Goal: Transaction & Acquisition: Purchase product/service

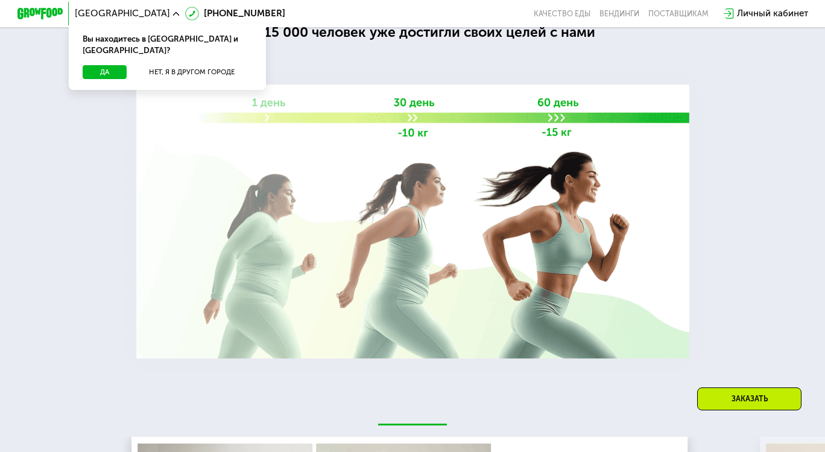
scroll to position [2782, 0]
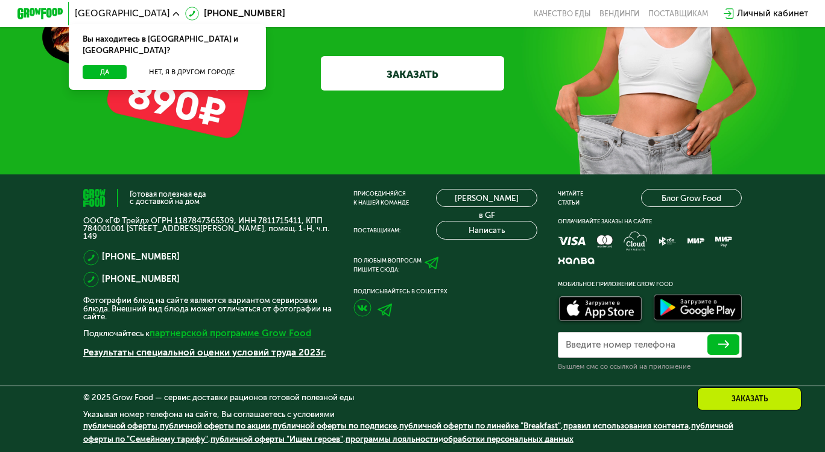
click at [165, 334] on link "партнерской программе Grow Food" at bounding box center [231, 332] width 162 height 11
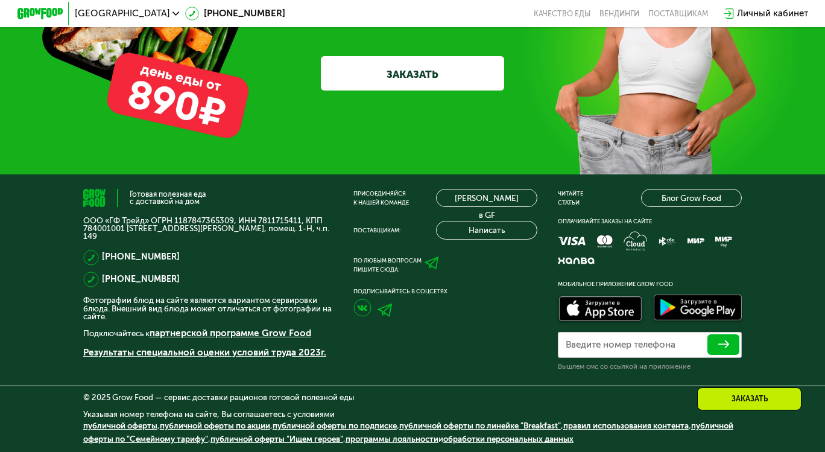
scroll to position [2788, 0]
click at [235, 333] on link "партнерской программе Grow Food" at bounding box center [231, 332] width 162 height 11
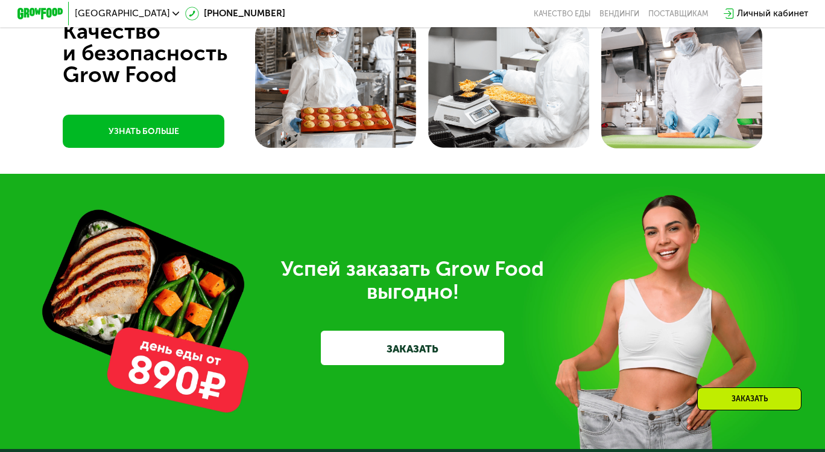
scroll to position [2366, 0]
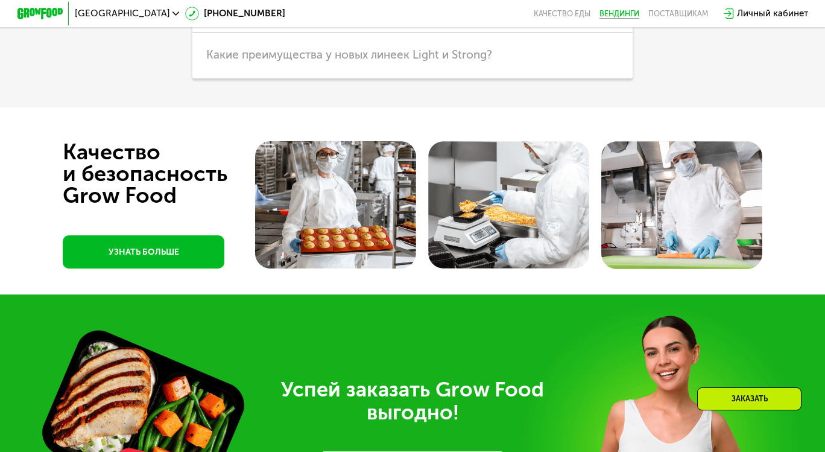
click at [619, 14] on link "Вендинги" at bounding box center [619, 13] width 40 height 9
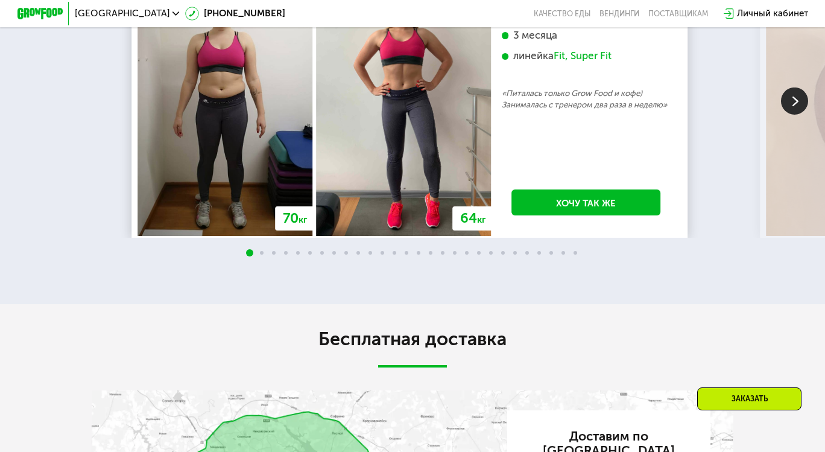
scroll to position [0, 0]
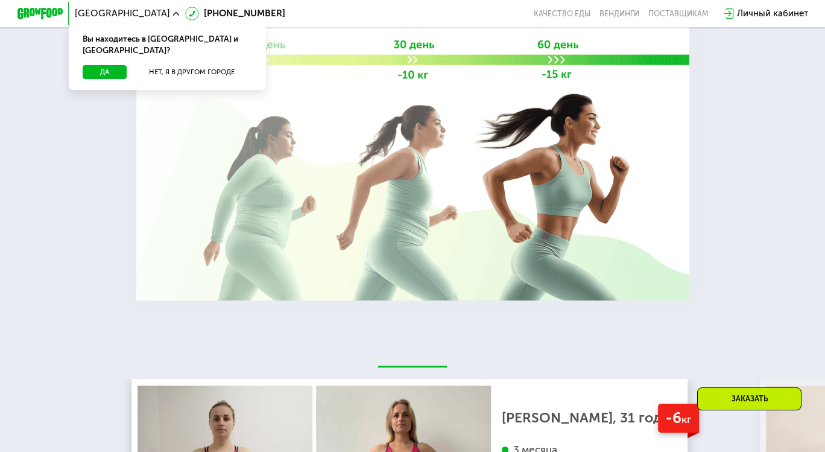
scroll to position [2759, 0]
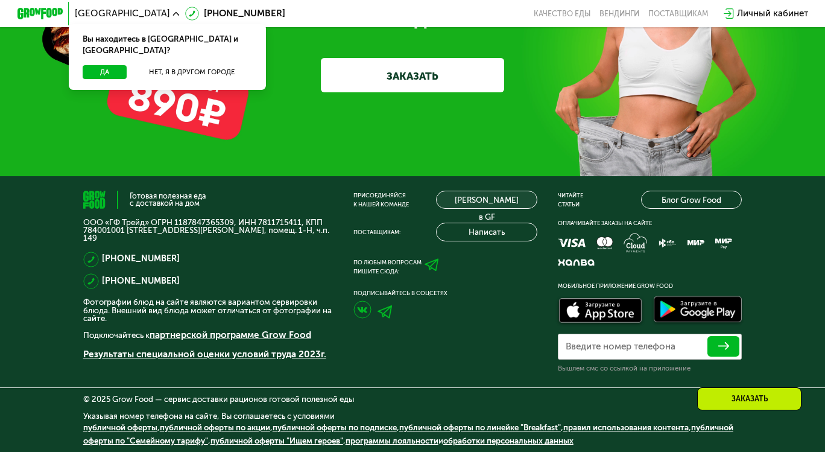
click at [461, 209] on link "[PERSON_NAME] в GF" at bounding box center [486, 200] width 101 height 18
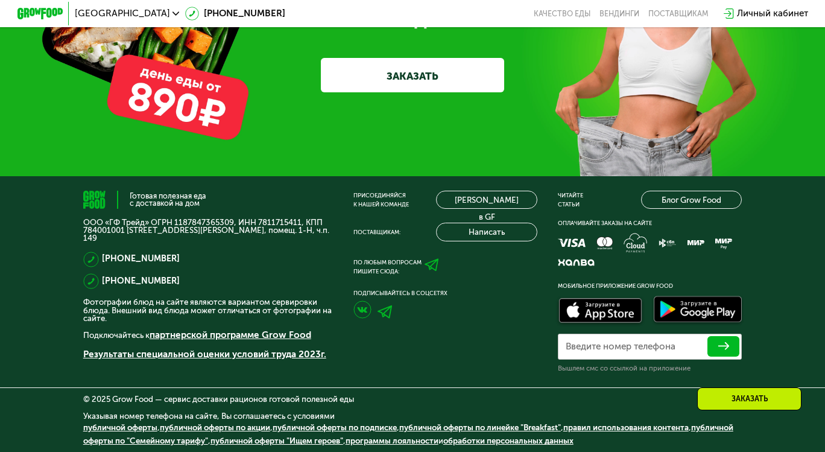
scroll to position [2788, 0]
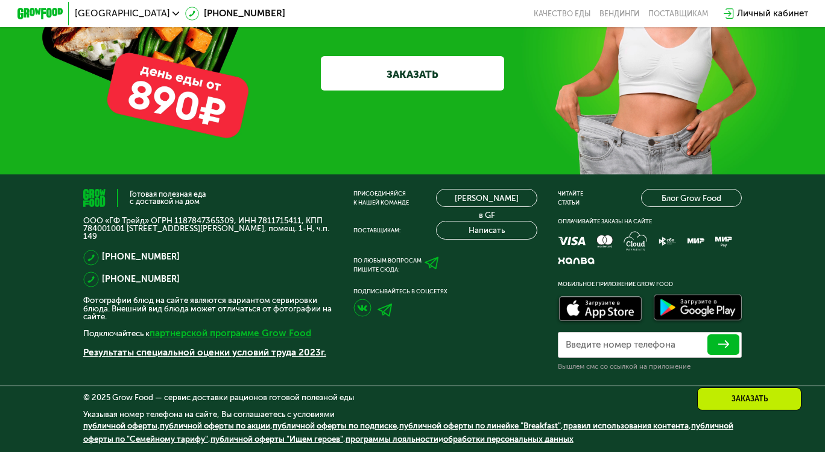
click at [150, 336] on link "партнерской программе Grow Food" at bounding box center [231, 332] width 162 height 11
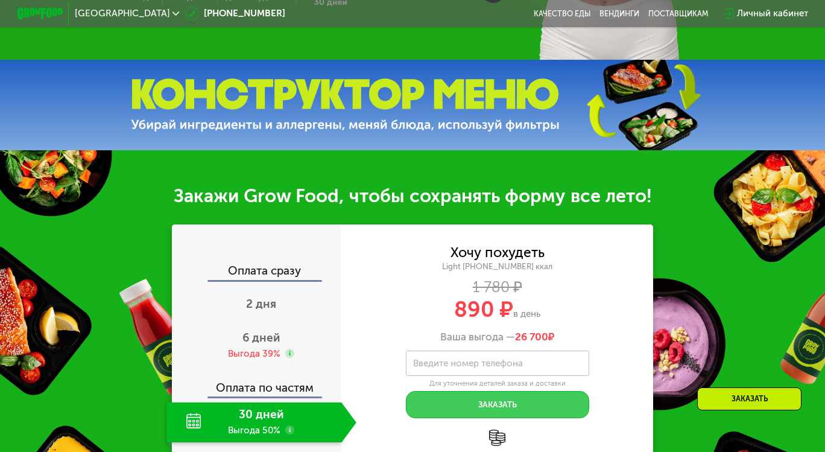
scroll to position [209, 0]
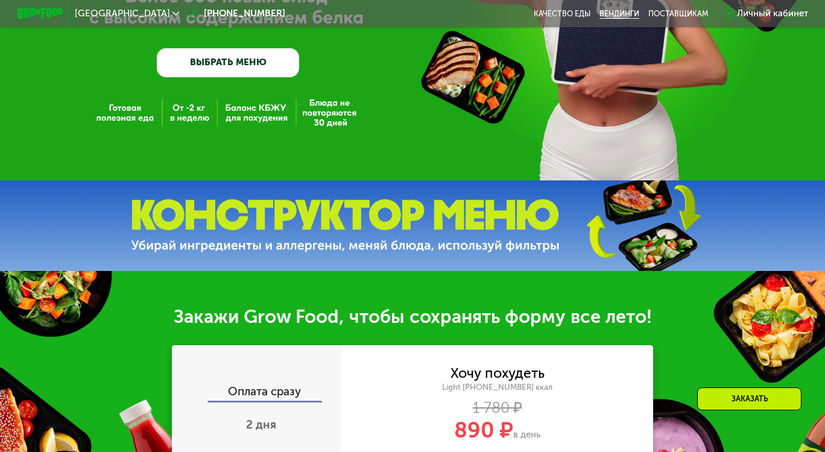
click at [627, 15] on link "Вендинги" at bounding box center [619, 13] width 40 height 9
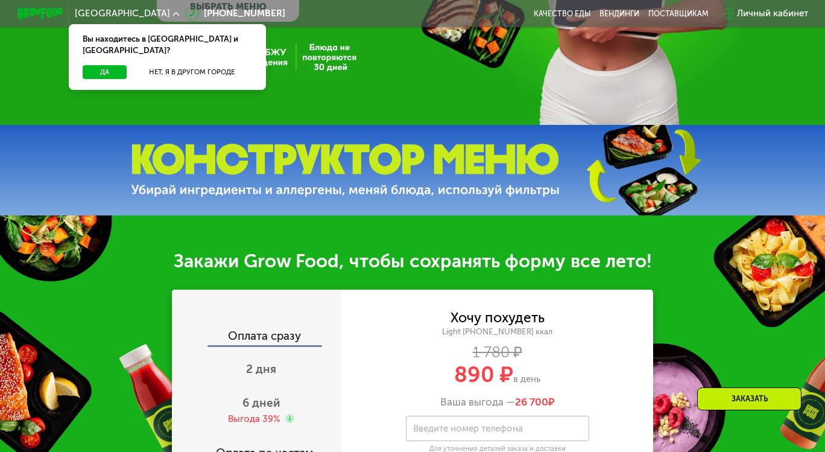
scroll to position [622, 0]
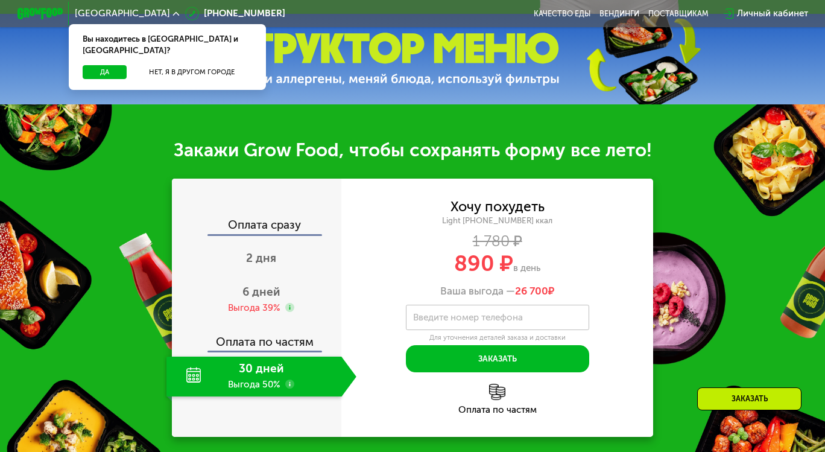
scroll to position [195, 0]
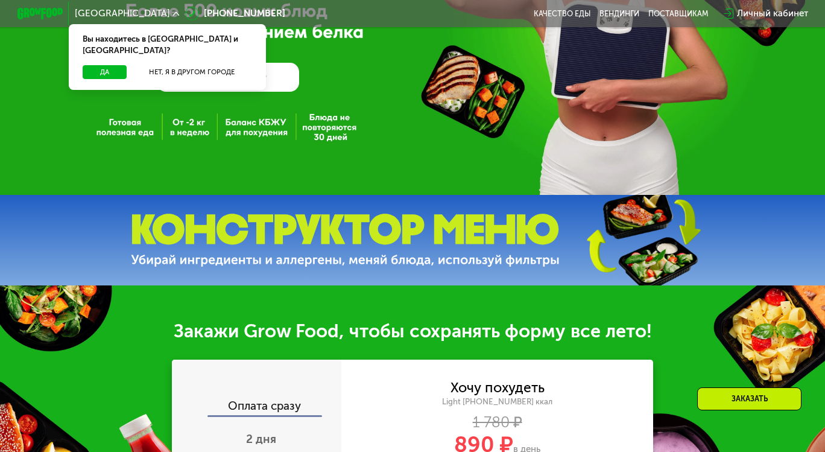
click at [209, 81] on link "ВЫБРАТЬ МЕНЮ" at bounding box center [228, 77] width 143 height 28
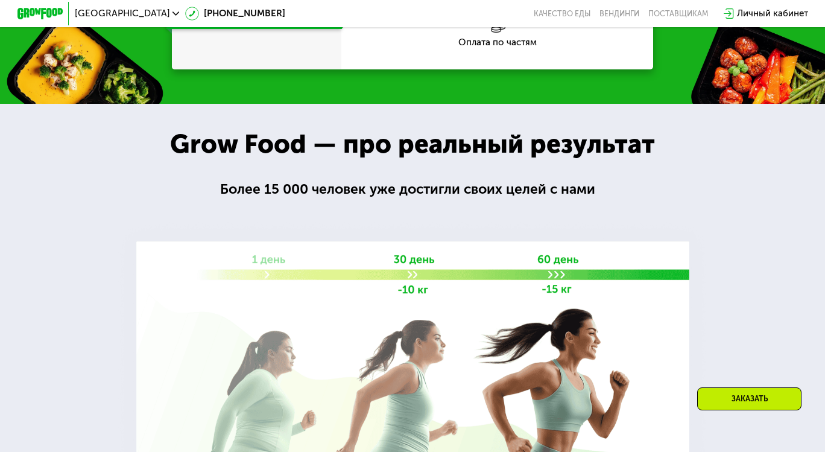
scroll to position [2758, 0]
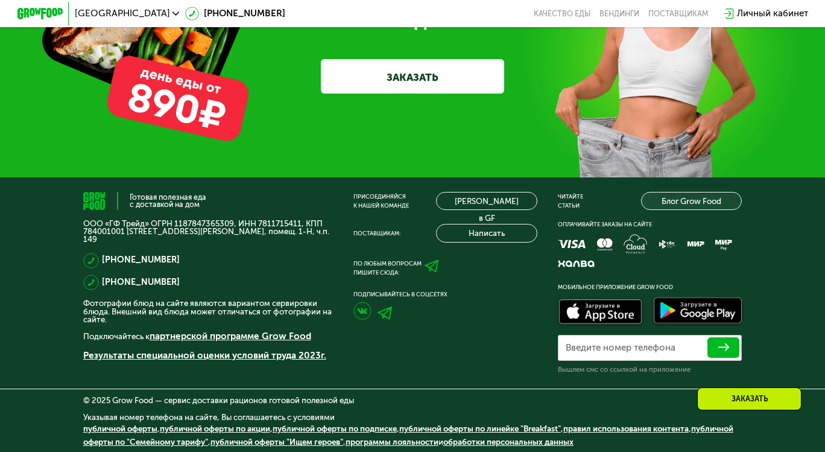
click at [644, 210] on div "Читайте статьи Блог Grow Food" at bounding box center [650, 201] width 184 height 18
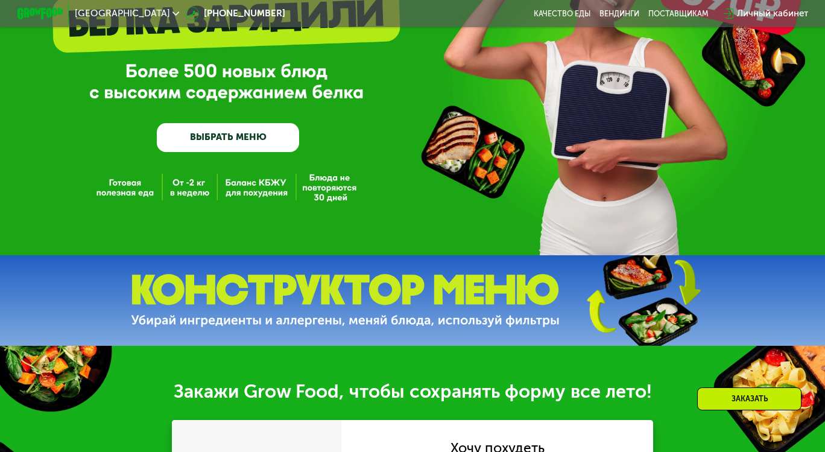
scroll to position [429, 0]
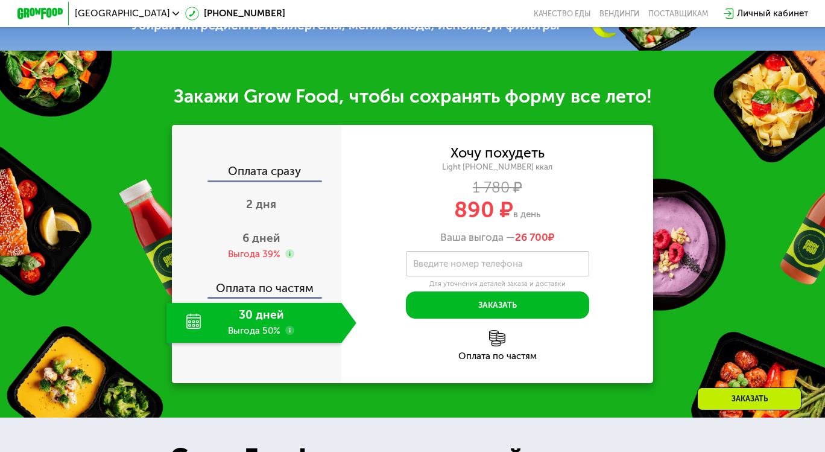
click at [501, 266] on label "Введите номер телефона" at bounding box center [468, 264] width 110 height 6
click at [501, 266] on input "Введите номер телефона" at bounding box center [497, 264] width 183 height 26
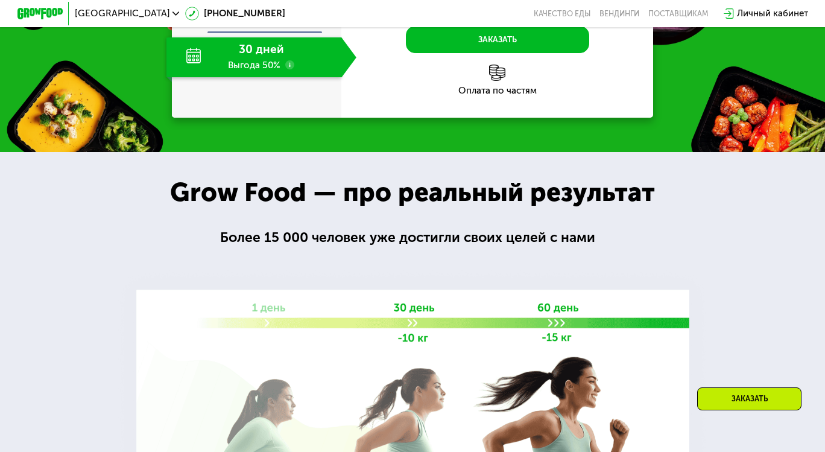
type input "**********"
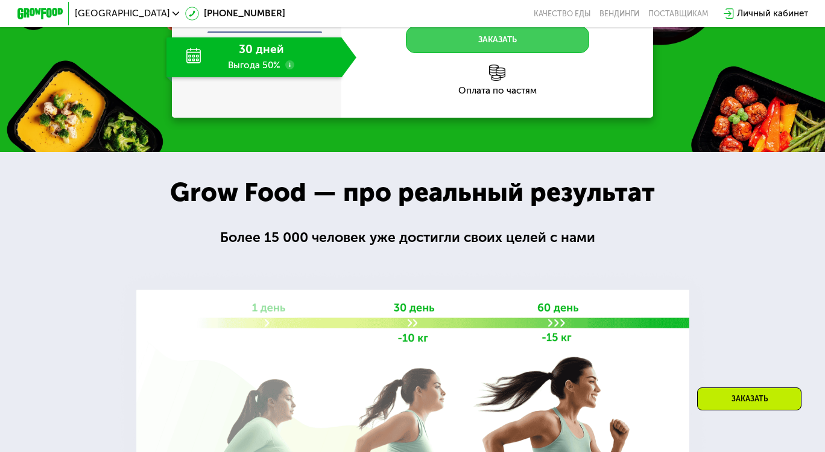
click at [496, 43] on button "Заказать" at bounding box center [497, 40] width 183 height 28
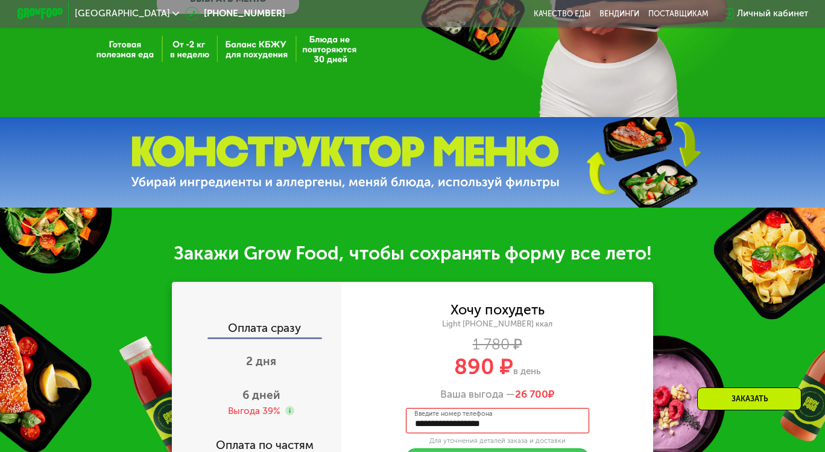
scroll to position [152, 0]
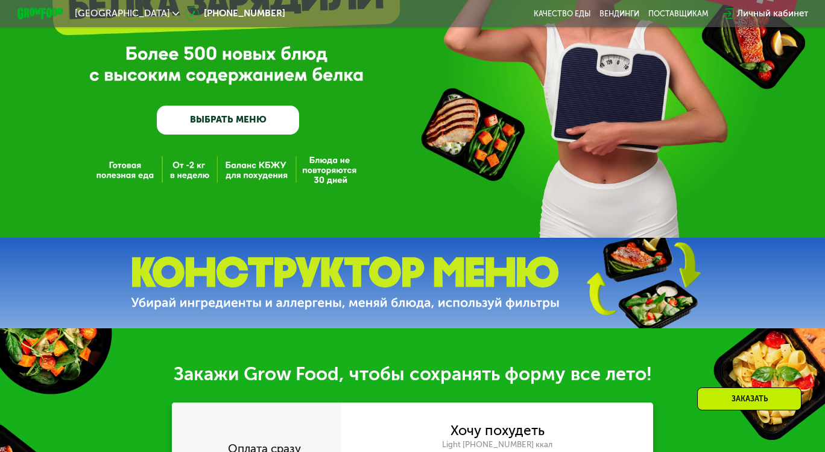
click at [213, 122] on link "ВЫБРАТЬ МЕНЮ" at bounding box center [228, 120] width 143 height 28
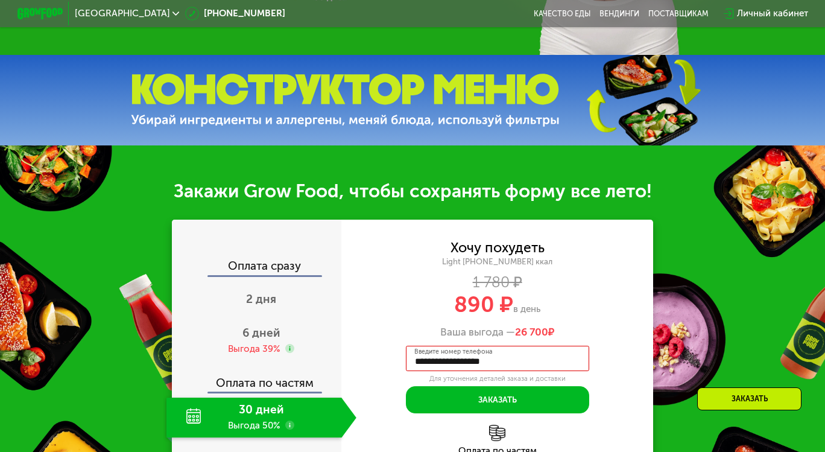
scroll to position [214, 0]
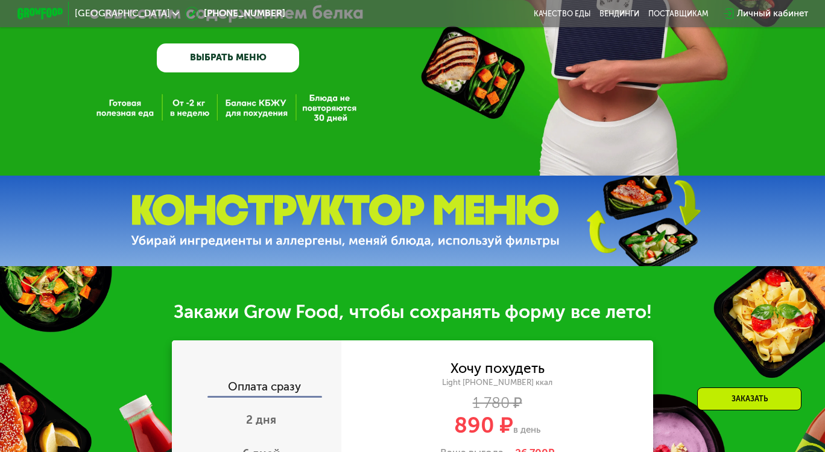
click at [245, 60] on link "ВЫБРАТЬ МЕНЮ" at bounding box center [228, 57] width 143 height 28
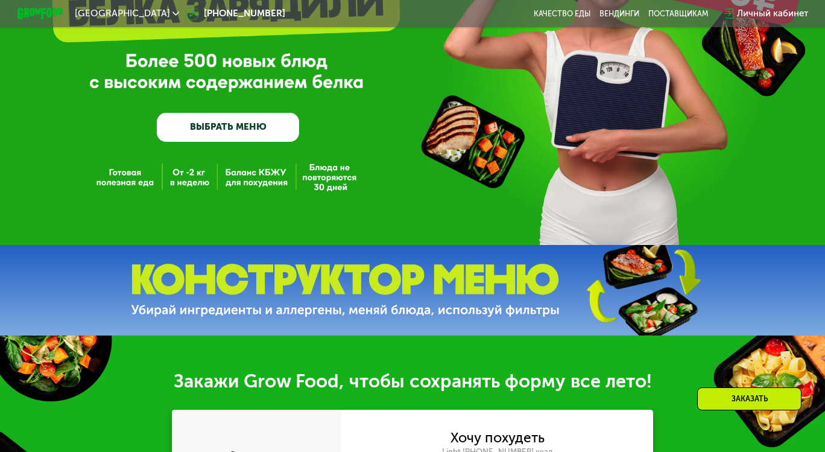
scroll to position [24, 0]
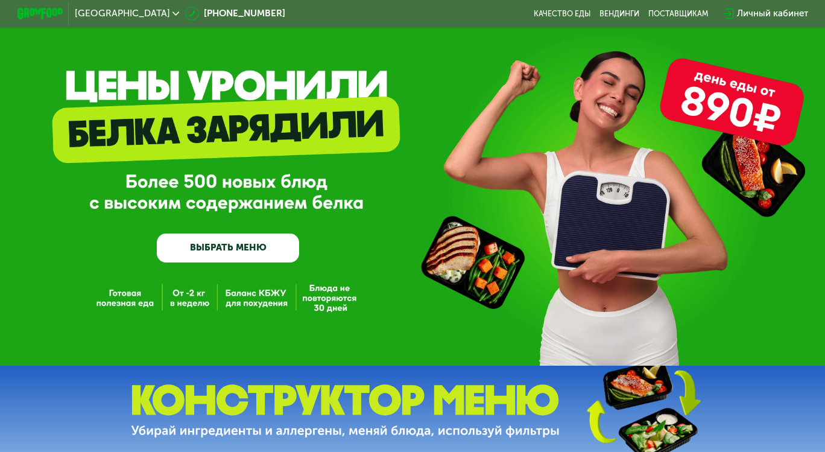
click at [230, 247] on link "ВЫБРАТЬ МЕНЮ" at bounding box center [228, 247] width 143 height 28
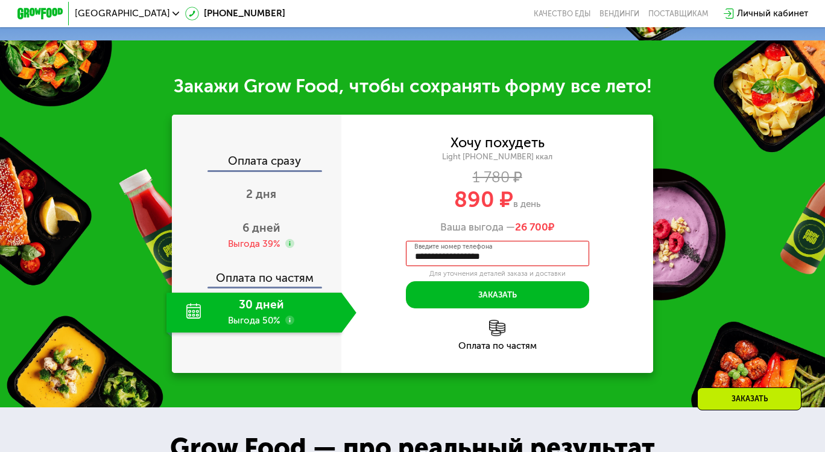
scroll to position [674, 0]
